Goal: Task Accomplishment & Management: Complete application form

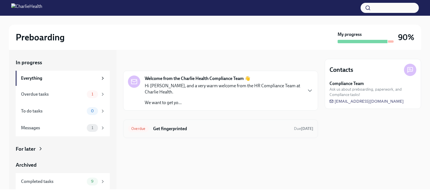
click at [187, 124] on div "Overdue Get fingerprinted Due [DATE]" at bounding box center [220, 128] width 185 height 9
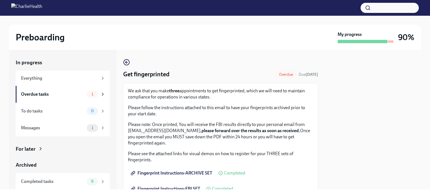
click at [278, 72] on span "Overdue" at bounding box center [286, 74] width 21 height 4
click at [230, 173] on span "Completed" at bounding box center [234, 173] width 21 height 4
click at [221, 171] on icon at bounding box center [221, 173] width 4 height 4
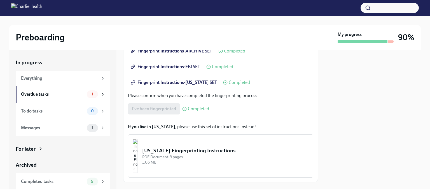
scroll to position [132, 0]
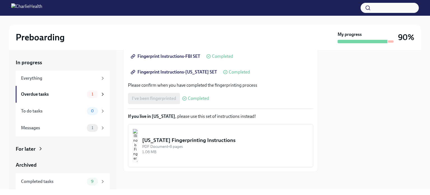
click at [243, 151] on div "1.06 MB" at bounding box center [225, 151] width 166 height 5
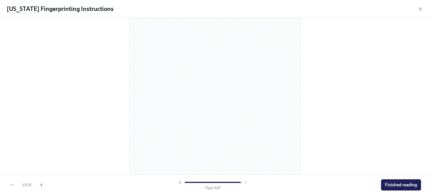
scroll to position [1663, 0]
click at [388, 188] on button "Finished reading" at bounding box center [401, 184] width 40 height 11
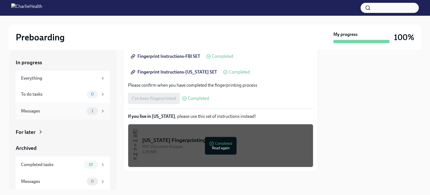
click at [62, 113] on div "Messages" at bounding box center [53, 111] width 64 height 6
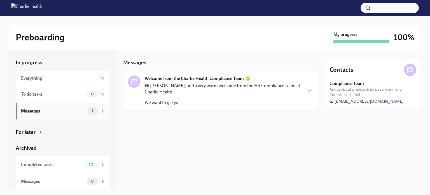
click at [68, 109] on div "Messages" at bounding box center [53, 111] width 64 height 6
click at [56, 78] on div "Everything" at bounding box center [59, 78] width 77 height 6
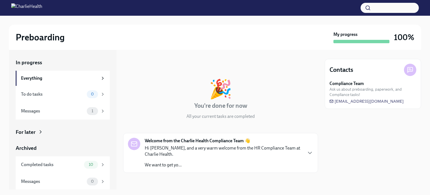
click at [207, 148] on p "Hi [PERSON_NAME], and a very warm welcome from the HR Compliance Team at Charli…" at bounding box center [223, 151] width 157 height 12
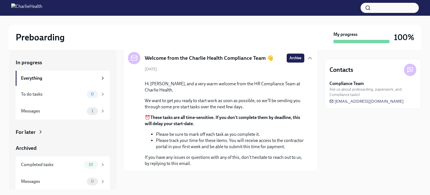
scroll to position [125, 0]
